Goal: Transaction & Acquisition: Book appointment/travel/reservation

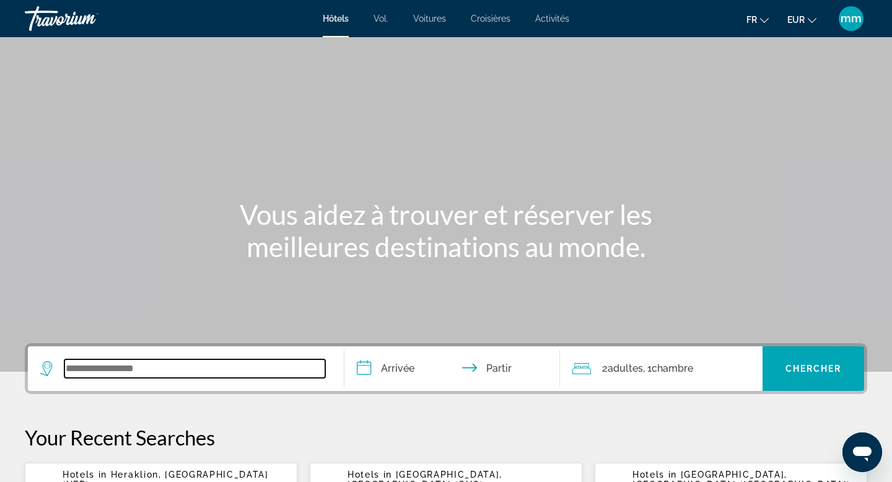
click at [146, 371] on input "Widget de recherche" at bounding box center [194, 368] width 261 height 19
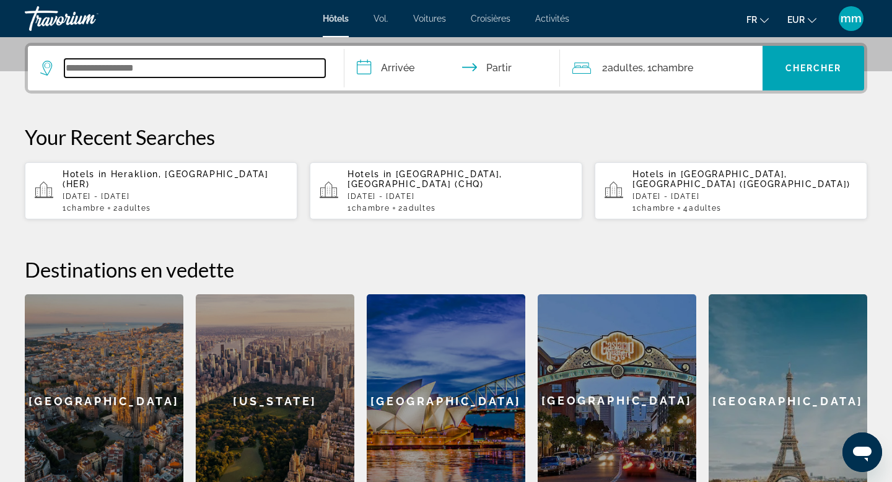
scroll to position [303, 0]
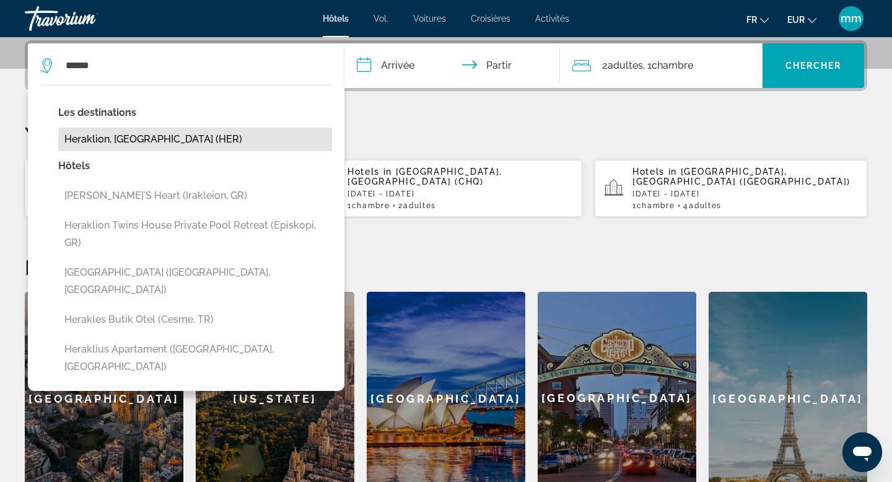
click at [152, 136] on button "Heraklion, [GEOGRAPHIC_DATA] (HER)" at bounding box center [195, 140] width 274 height 24
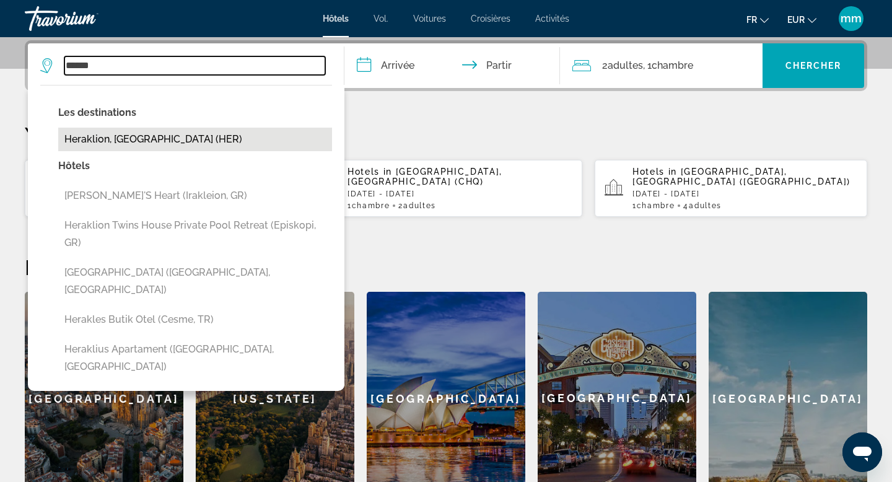
type input "**********"
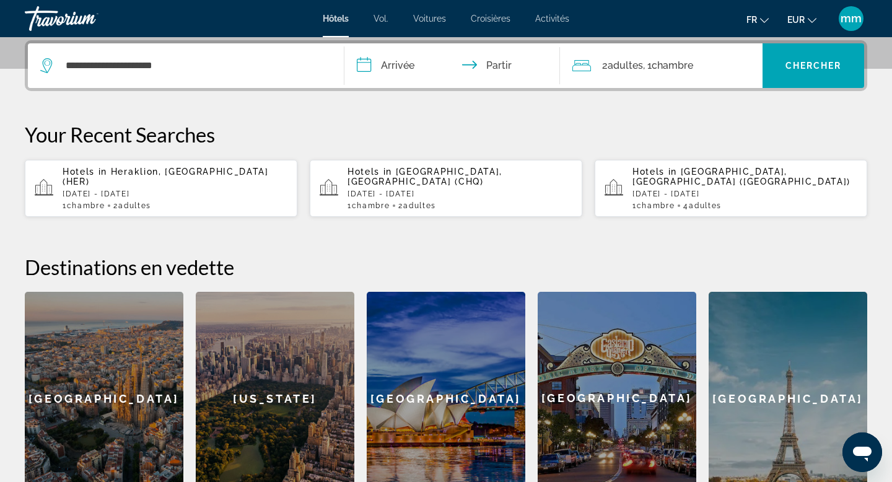
click at [434, 64] on input "**********" at bounding box center [454, 67] width 220 height 48
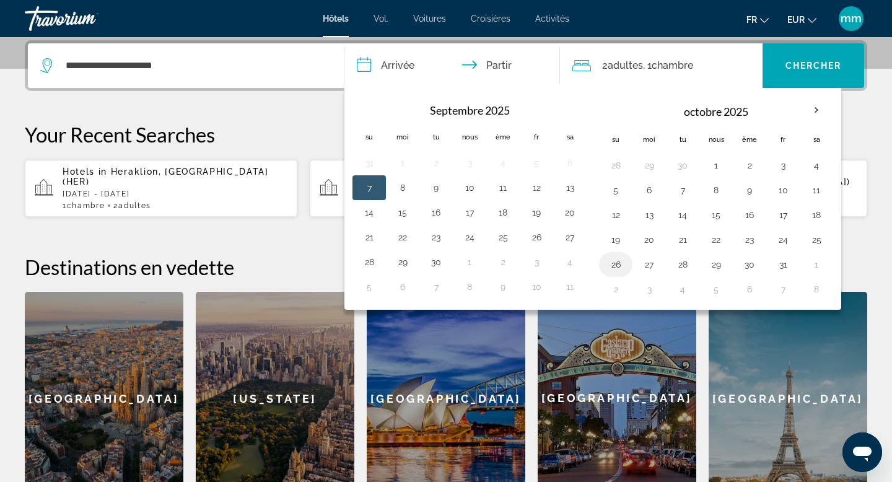
click at [619, 263] on button "26" at bounding box center [616, 264] width 20 height 17
click at [652, 264] on button "27" at bounding box center [649, 264] width 20 height 17
type input "**********"
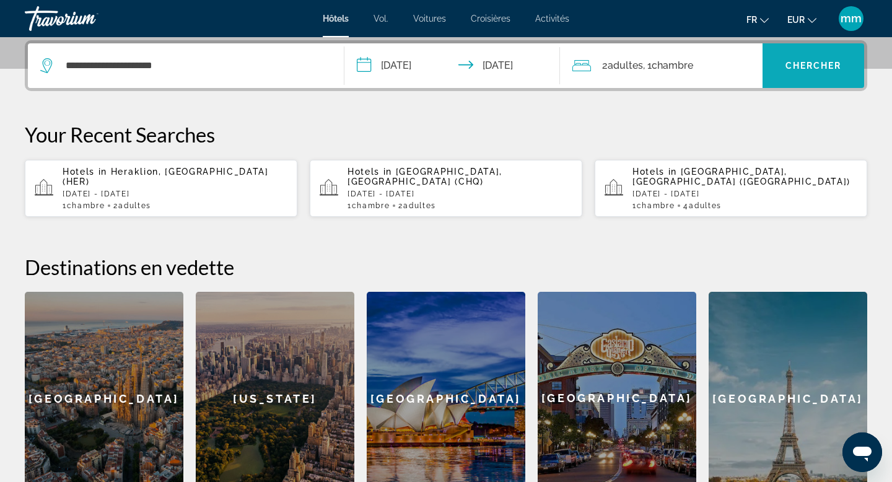
click at [783, 69] on span "Widget de recherche" at bounding box center [813, 66] width 102 height 30
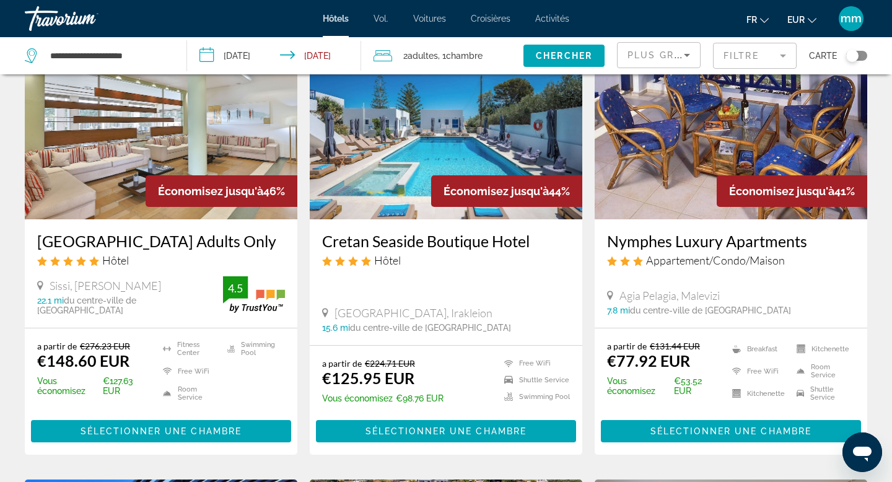
scroll to position [99, 0]
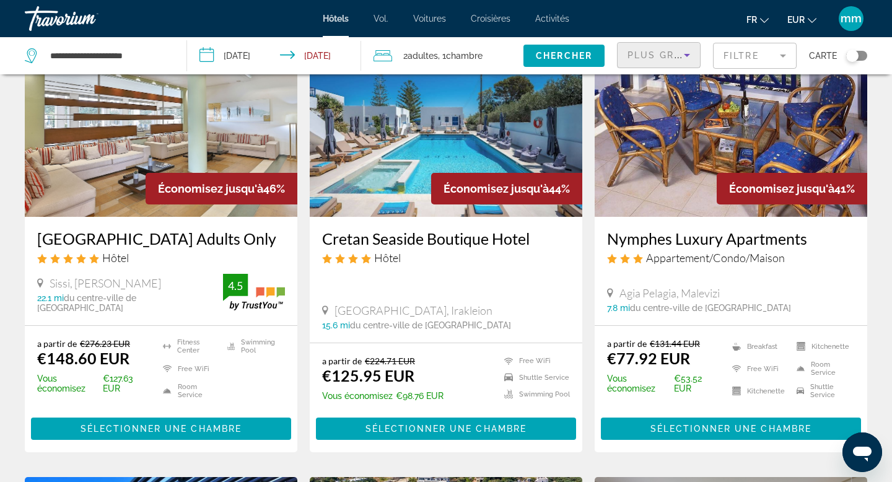
click at [666, 51] on span "Plus grandes économies" at bounding box center [701, 55] width 148 height 10
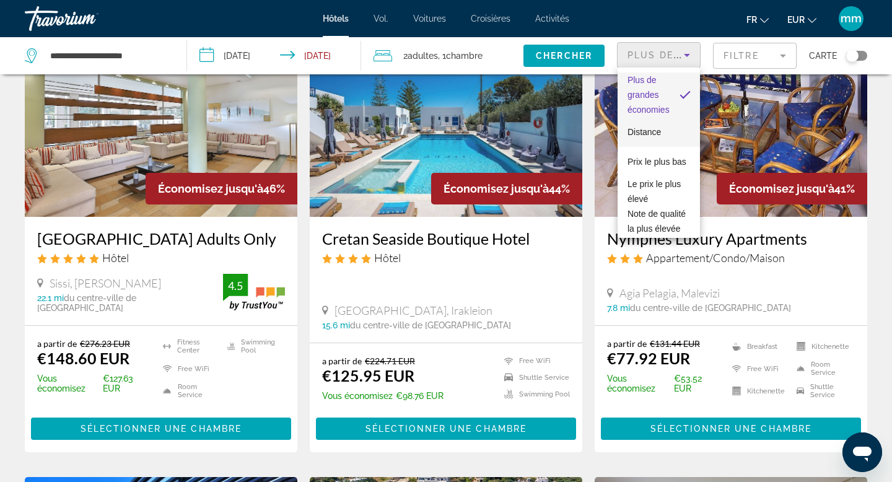
click at [642, 128] on font "Distance" at bounding box center [643, 132] width 33 height 10
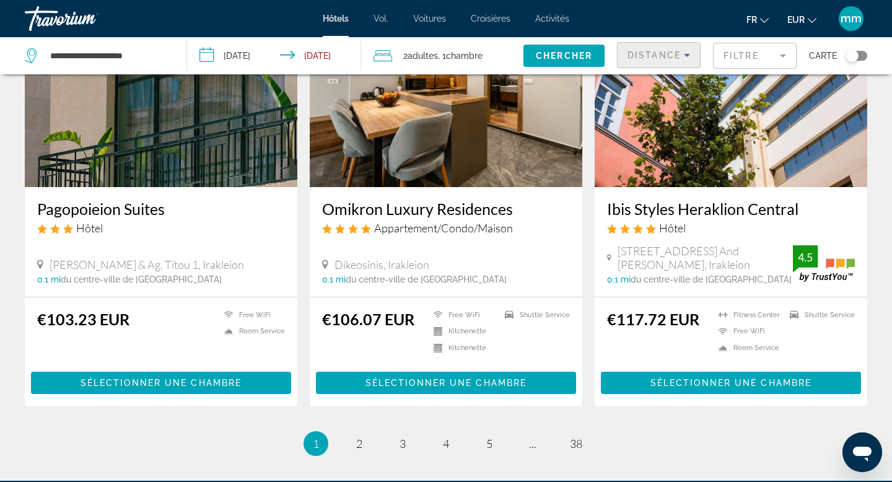
scroll to position [1483, 0]
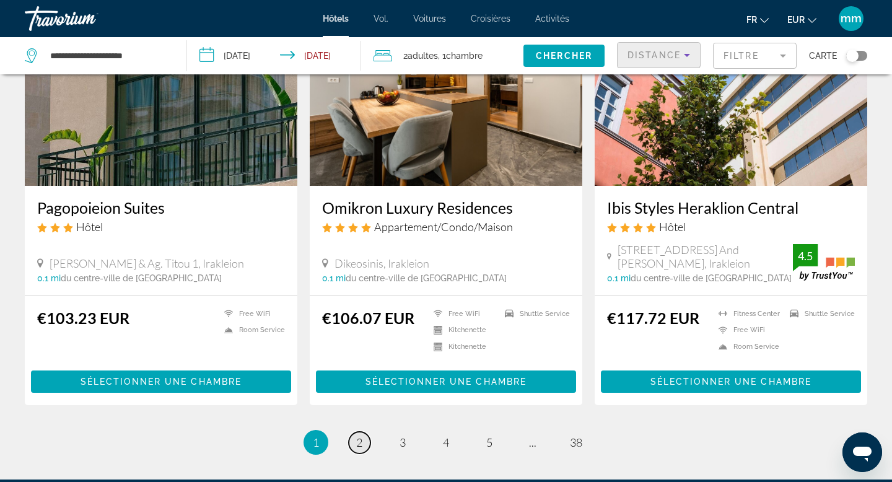
click at [363, 432] on link "page 2" at bounding box center [360, 443] width 22 height 22
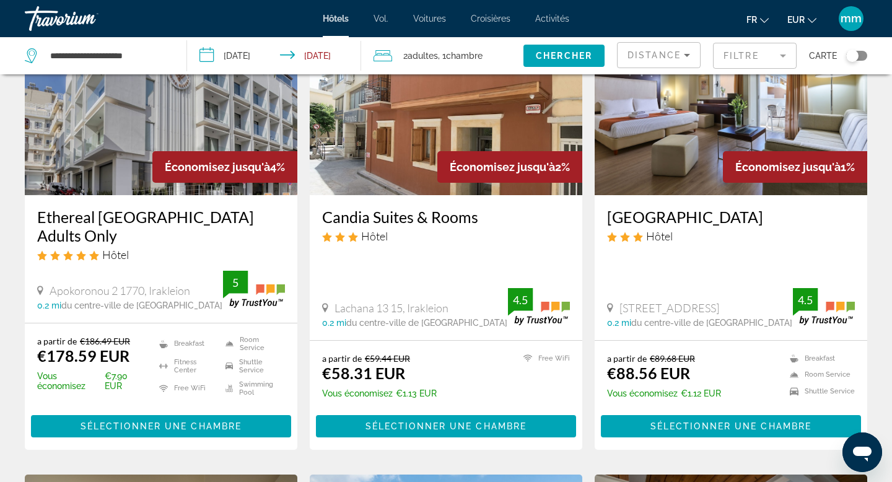
scroll to position [1045, 0]
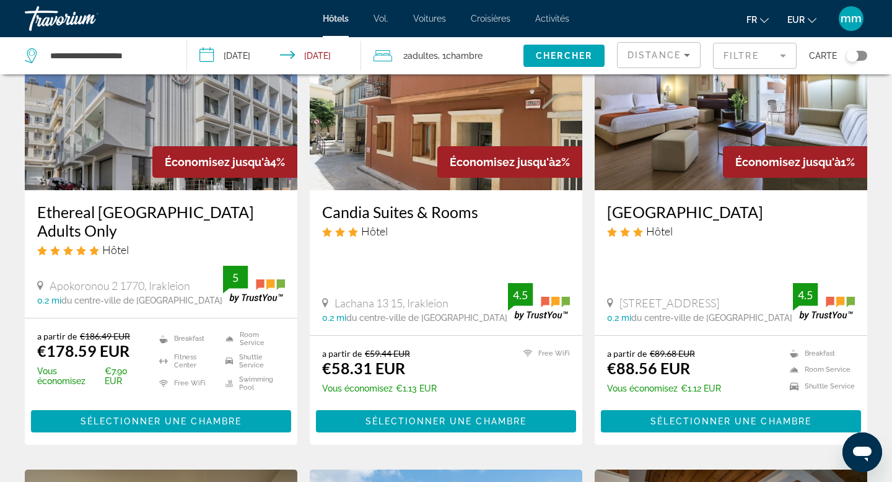
click at [387, 185] on img "Contenu principal" at bounding box center [446, 91] width 273 height 198
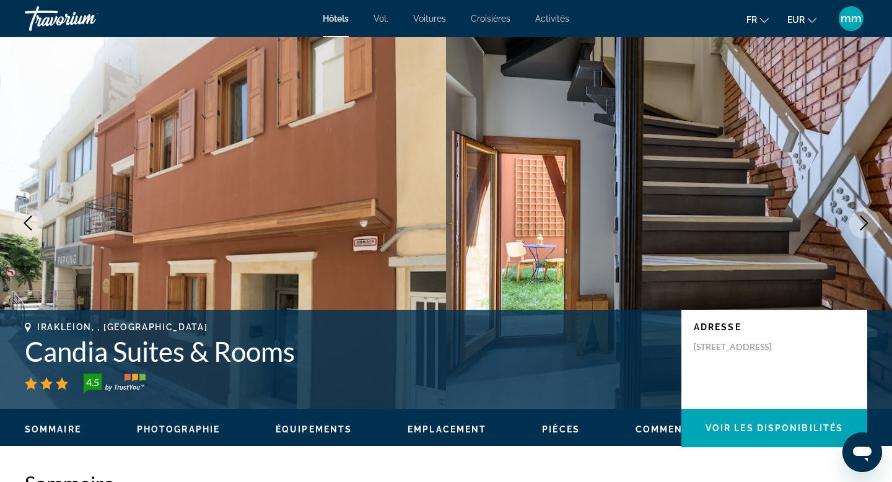
click at [865, 229] on icon "Next image" at bounding box center [864, 223] width 15 height 15
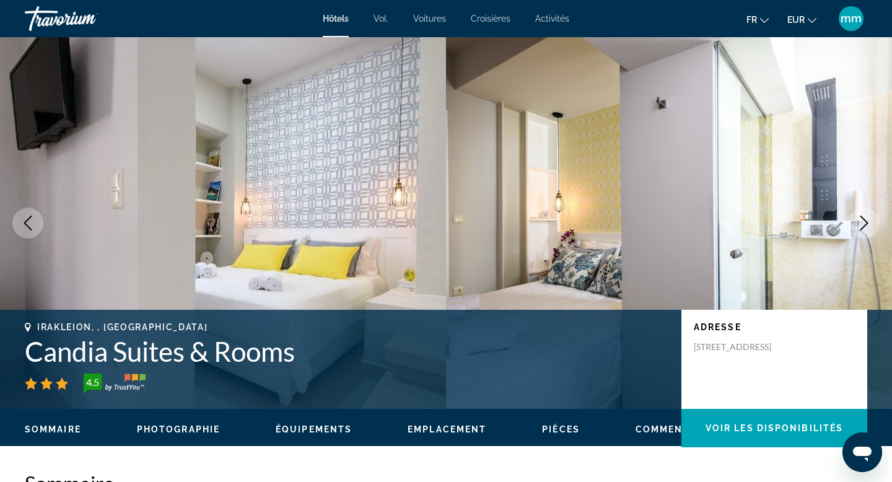
click at [865, 229] on icon "Next image" at bounding box center [864, 223] width 15 height 15
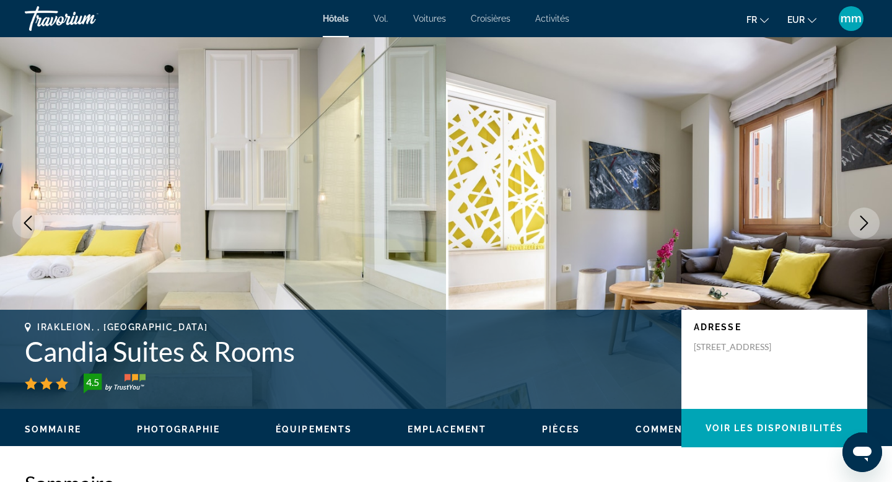
click at [865, 229] on icon "Next image" at bounding box center [864, 223] width 15 height 15
